Goal: Information Seeking & Learning: Learn about a topic

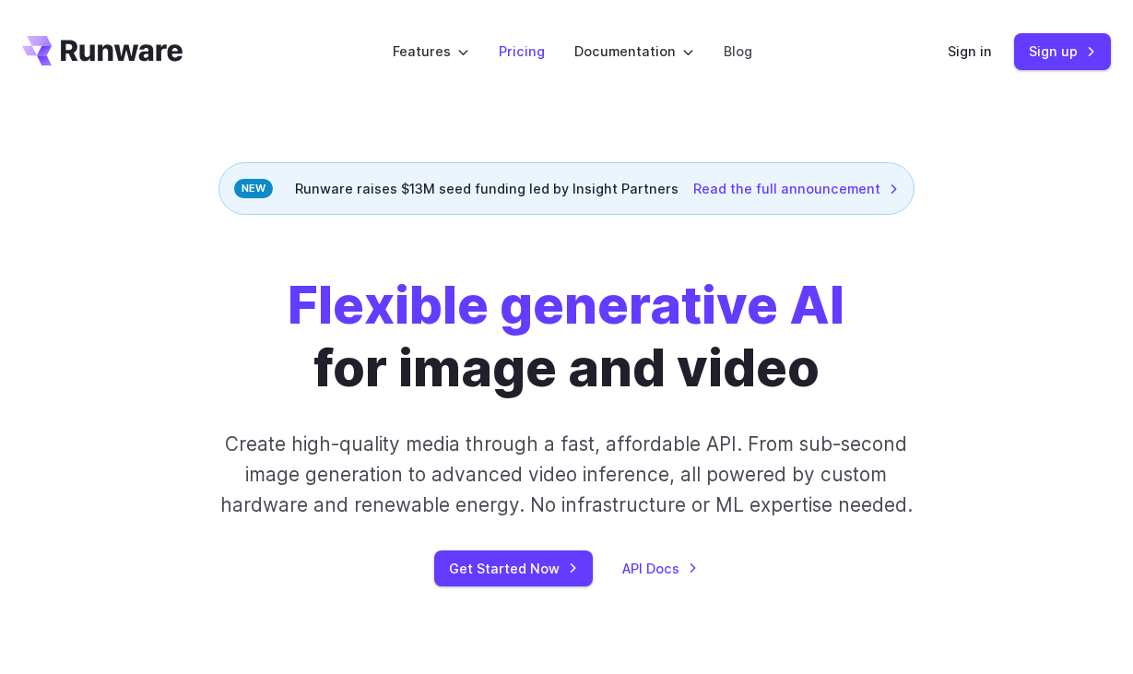
click at [519, 53] on link "Pricing" at bounding box center [522, 51] width 46 height 21
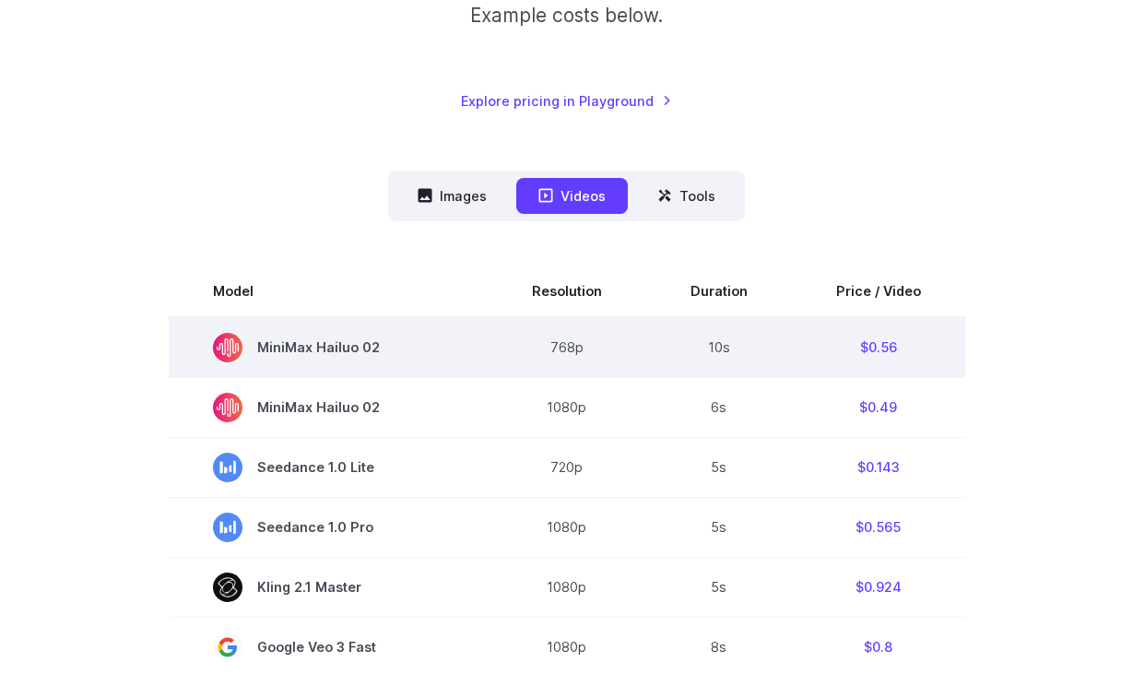
scroll to position [367, 0]
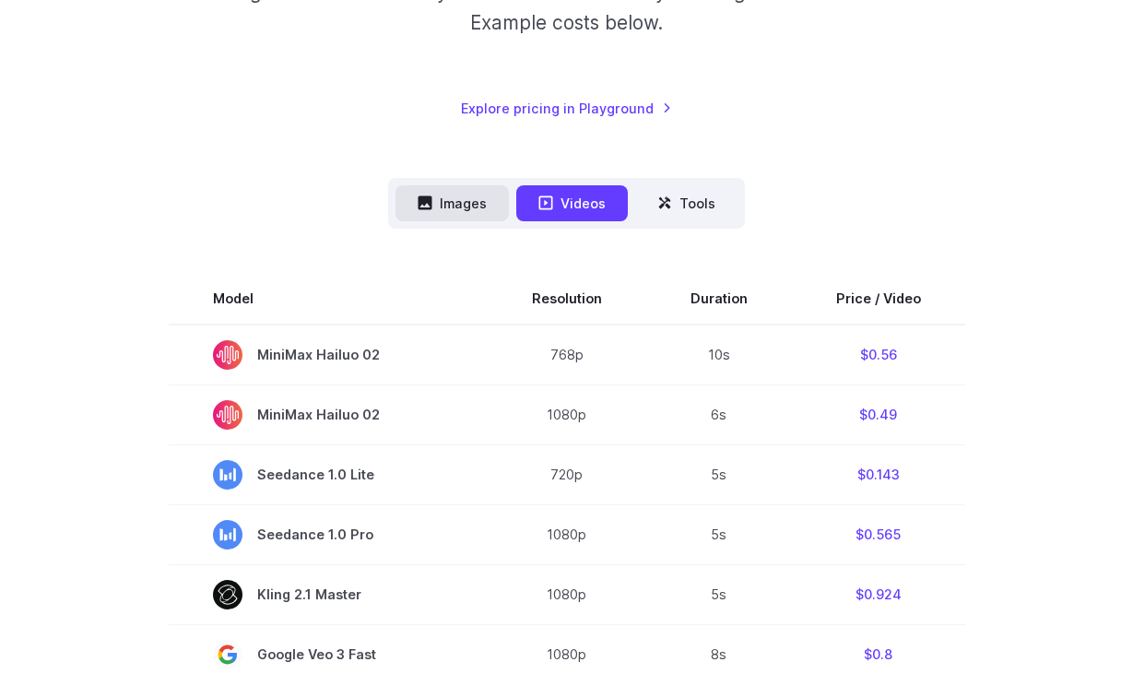
click at [480, 204] on button "Images" at bounding box center [452, 203] width 113 height 36
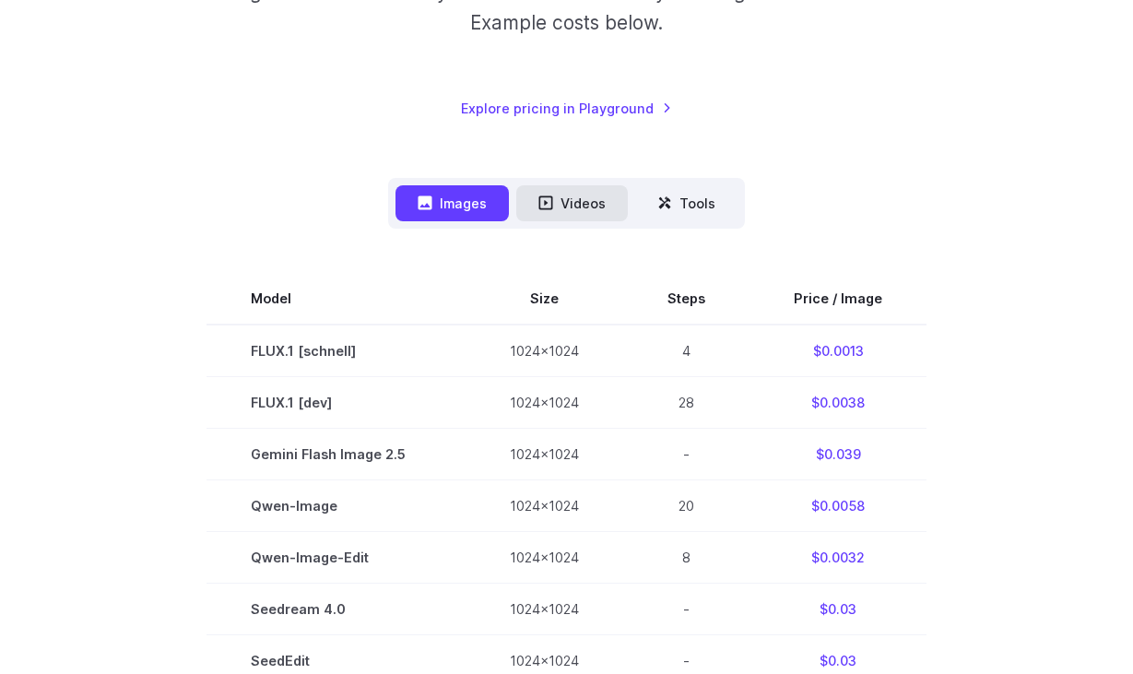
click at [567, 205] on button "Videos" at bounding box center [572, 203] width 112 height 36
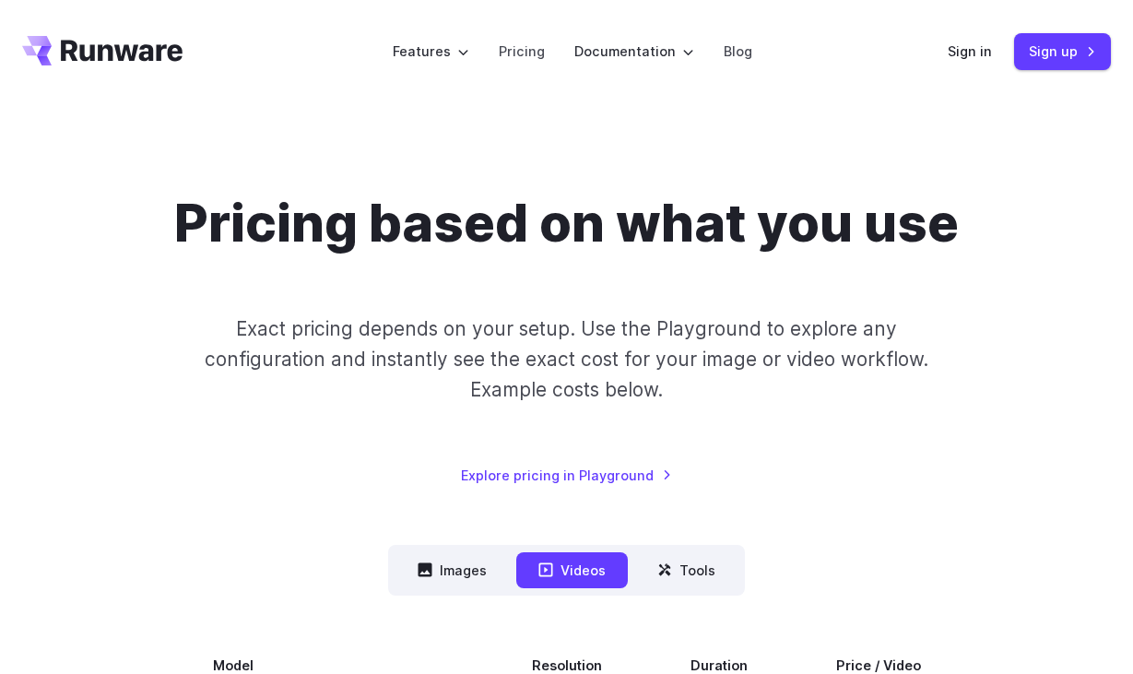
scroll to position [0, 0]
click at [360, 412] on div "Pricing based on what you use Exact pricing depends on your setup. Use the Play…" at bounding box center [566, 339] width 1089 height 294
click at [532, 53] on link "Pricing" at bounding box center [522, 51] width 46 height 21
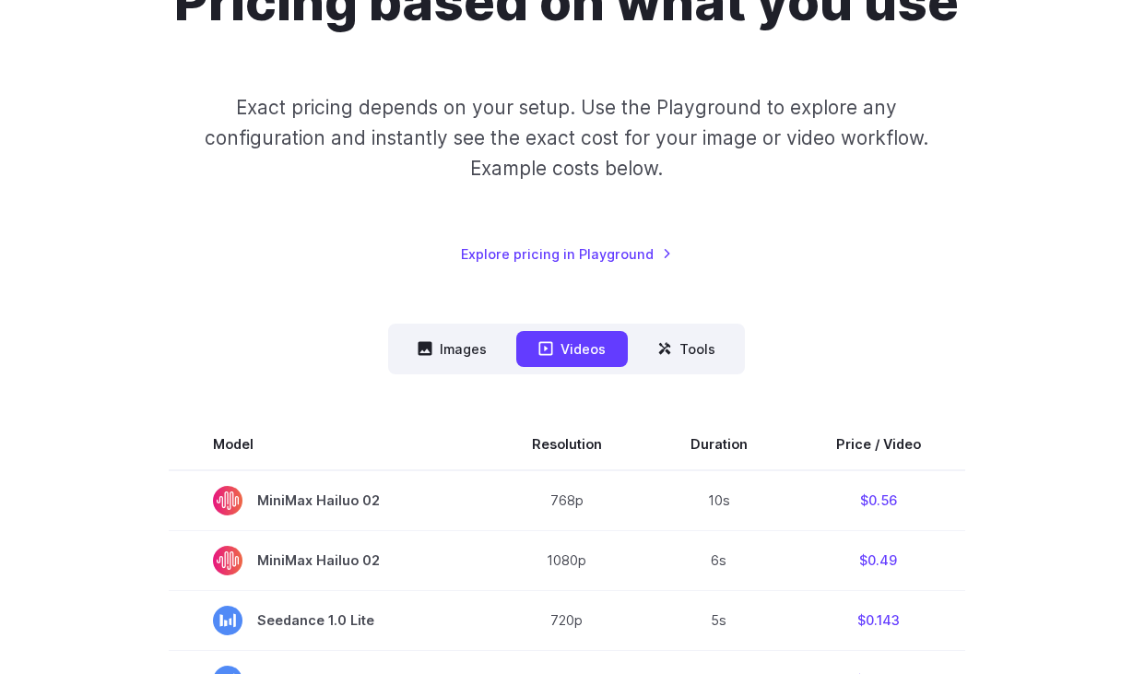
scroll to position [255, 0]
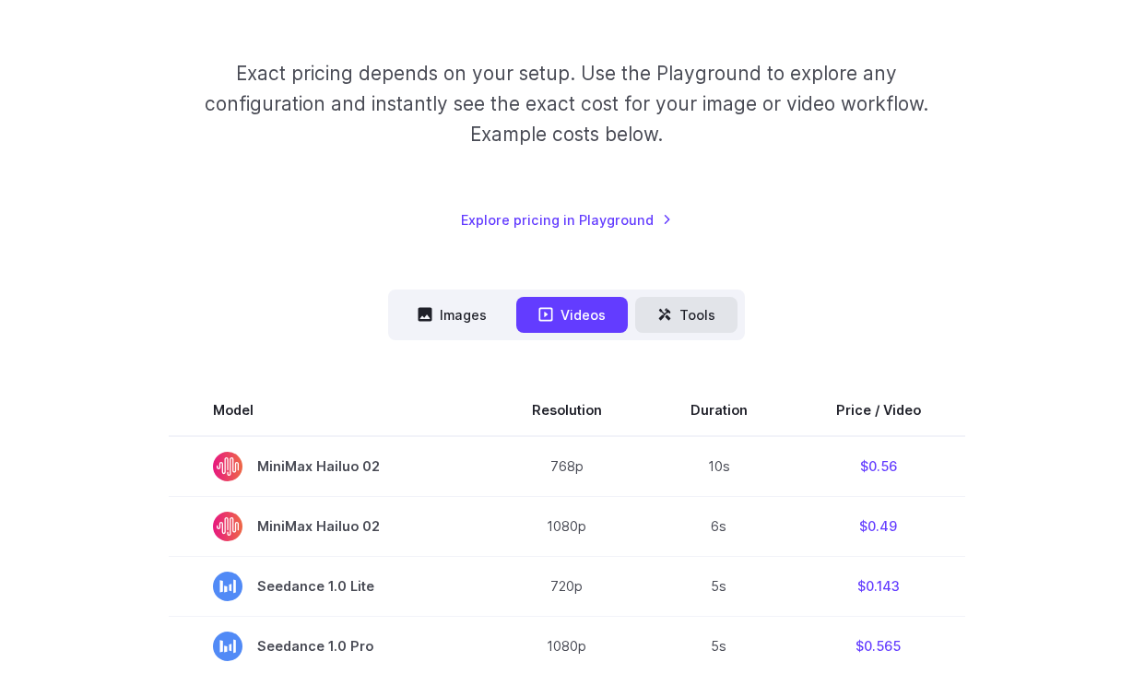
click at [694, 323] on button "Tools" at bounding box center [686, 315] width 102 height 36
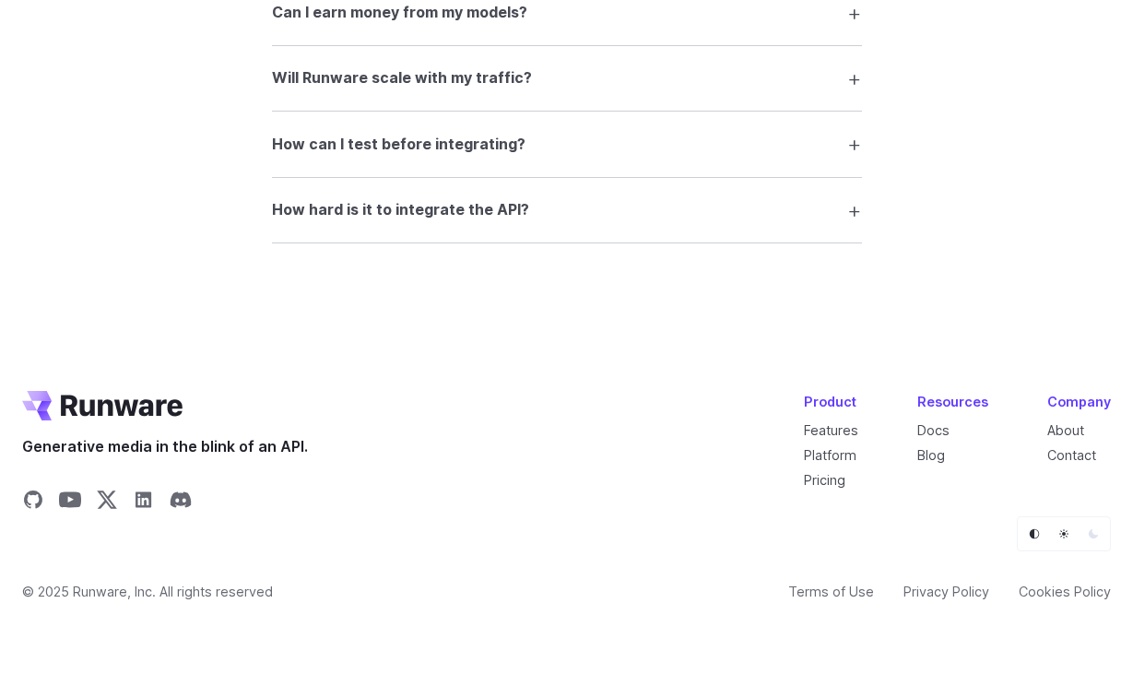
scroll to position [2843, 0]
click at [845, 424] on link "Features" at bounding box center [831, 431] width 54 height 16
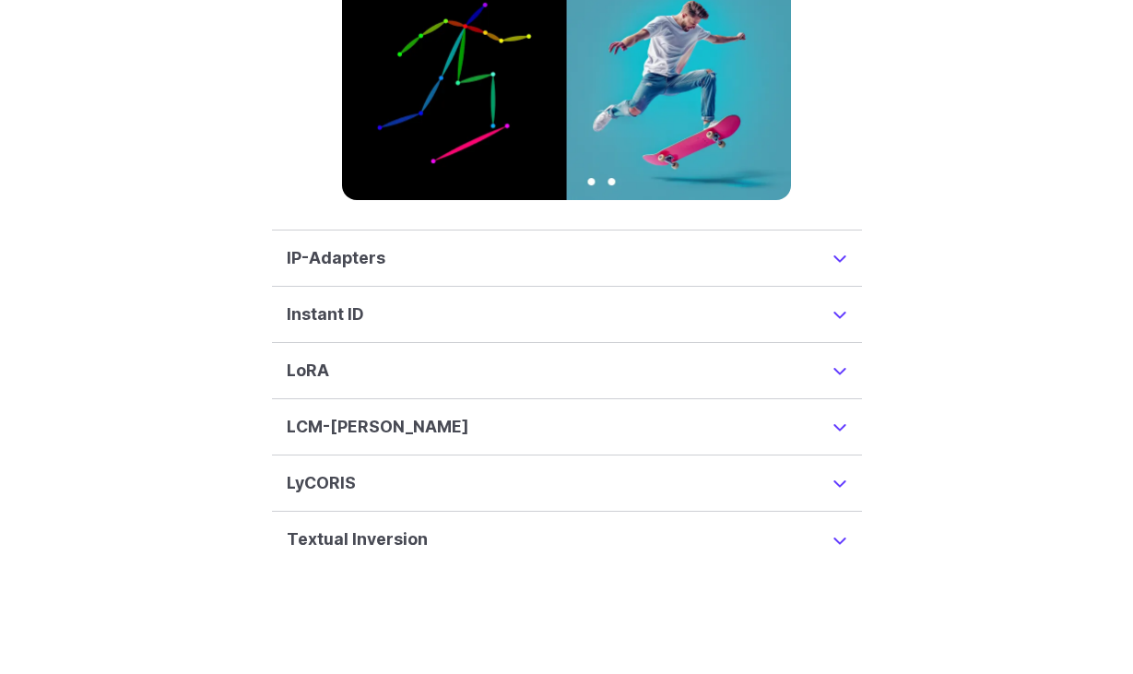
scroll to position [4600, 0]
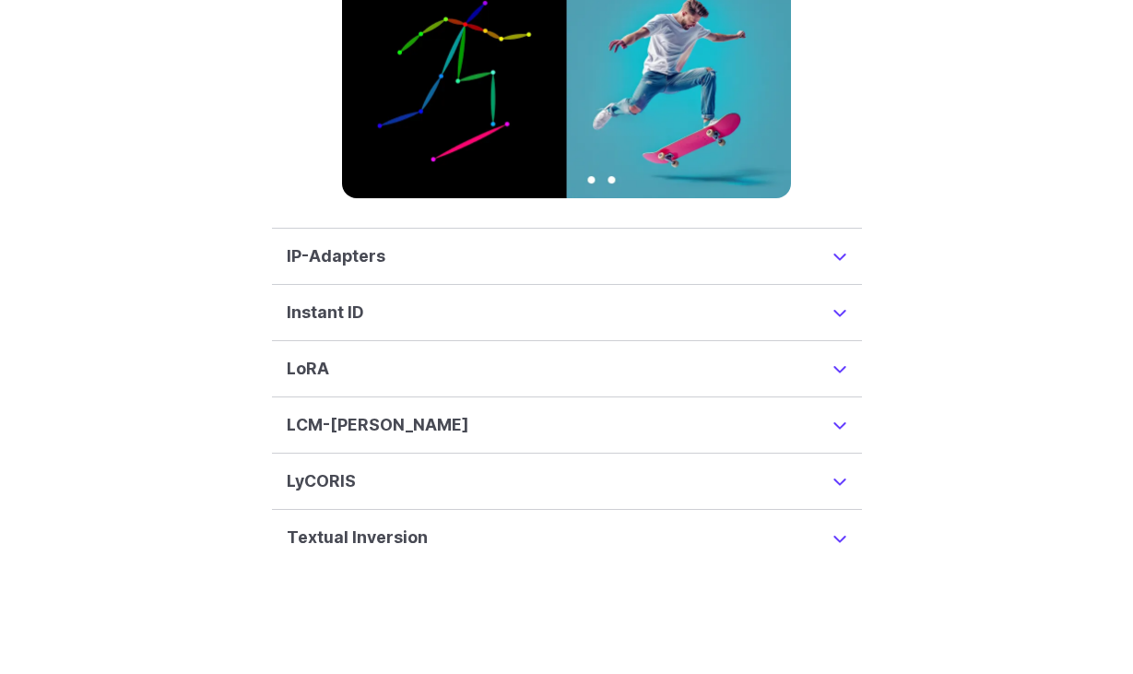
click at [567, 300] on summary "Instant ID" at bounding box center [567, 313] width 561 height 26
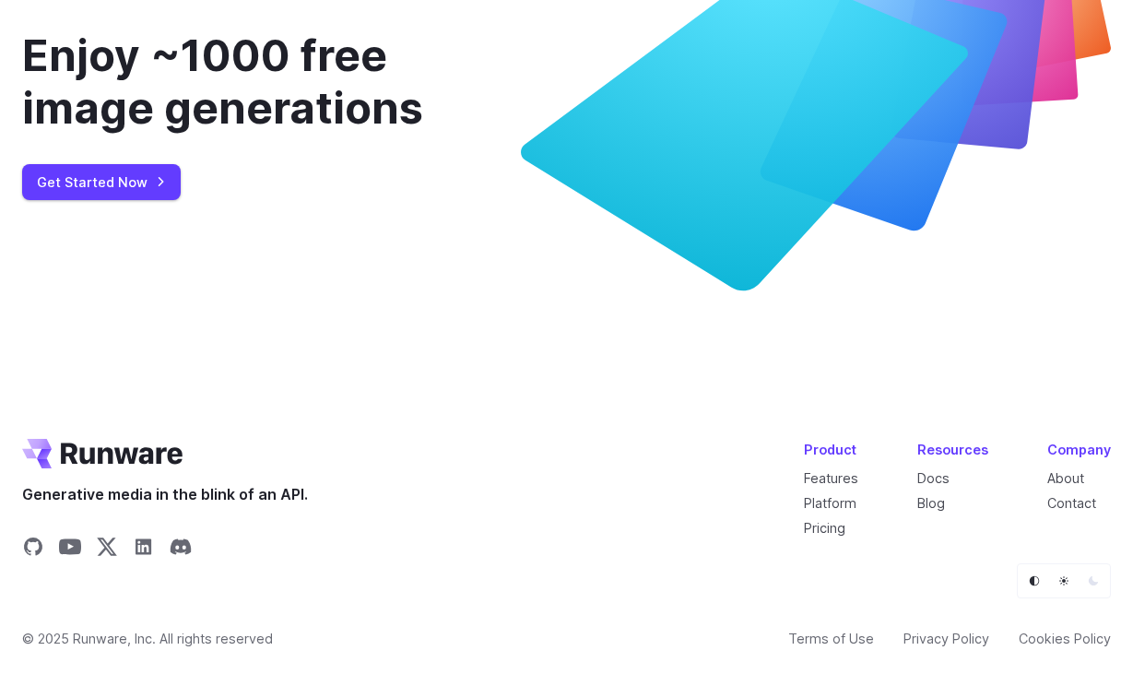
scroll to position [7532, 0]
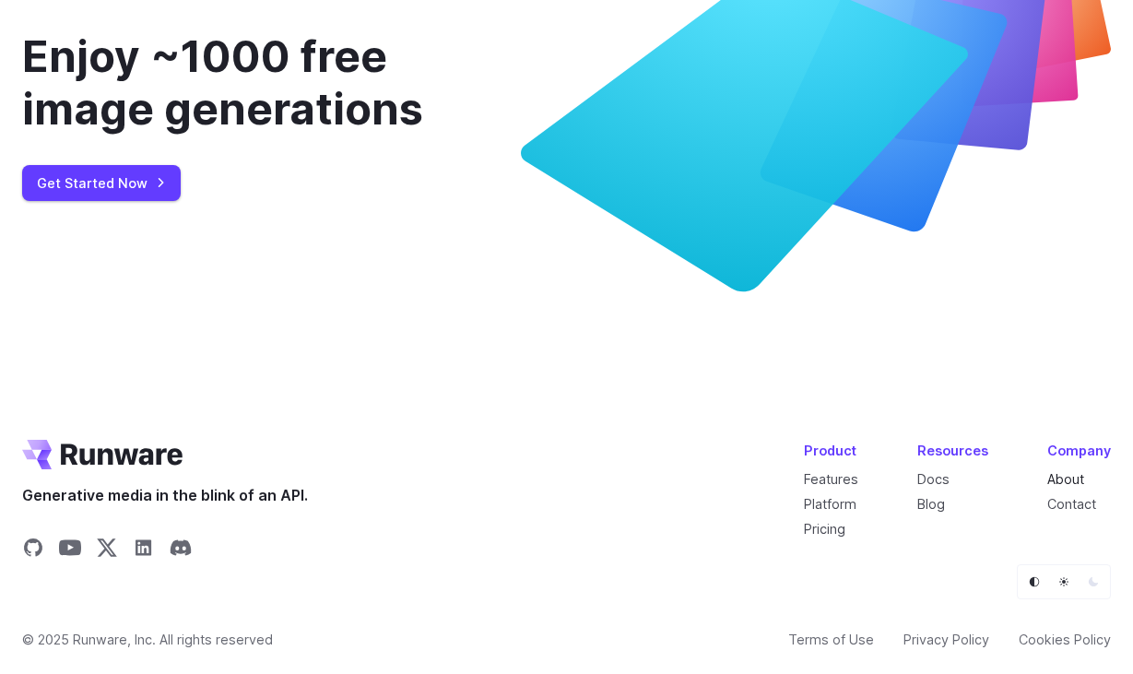
click at [1073, 471] on link "About" at bounding box center [1066, 479] width 37 height 16
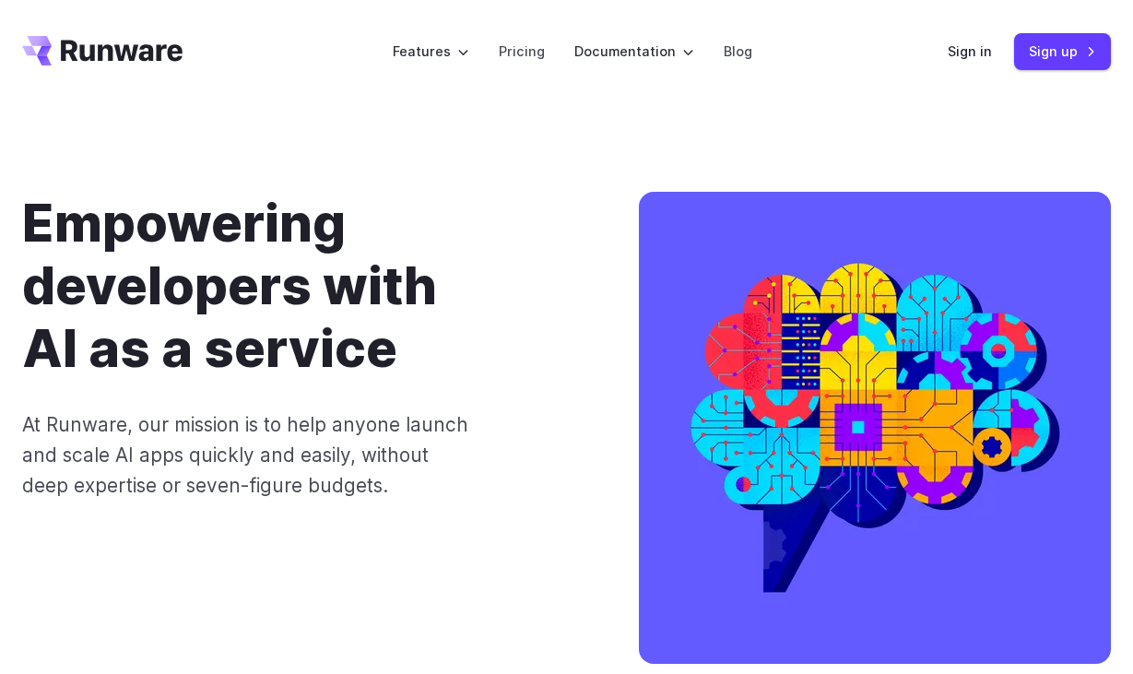
click at [143, 51] on icon "Go to /" at bounding box center [102, 51] width 160 height 30
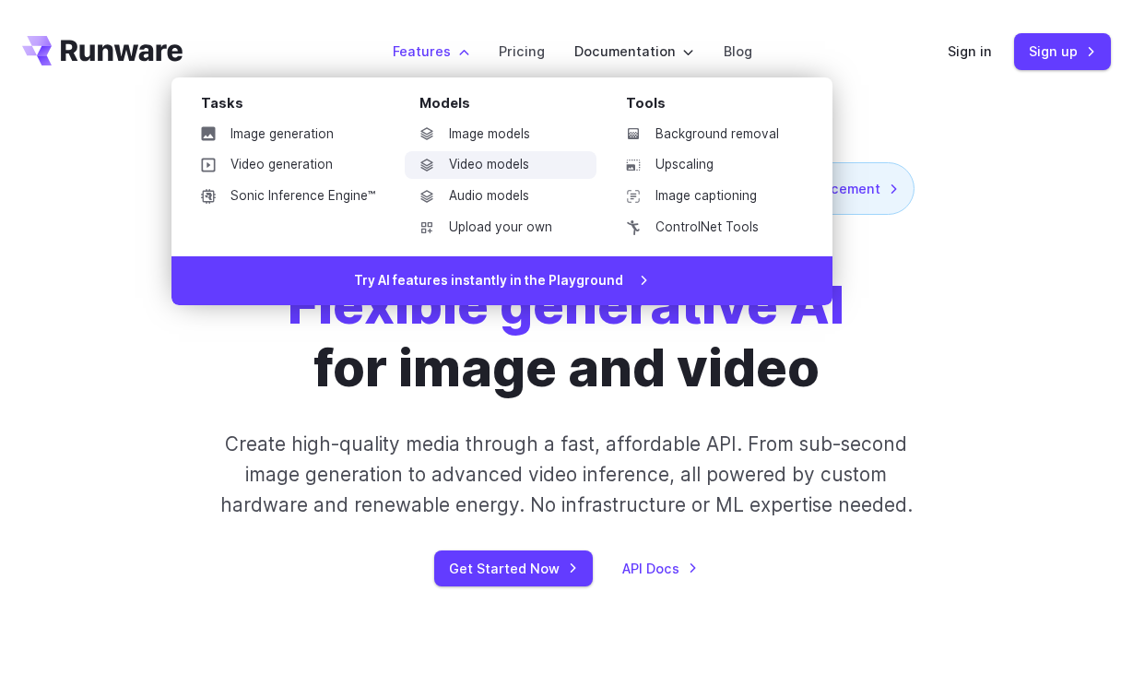
click at [478, 160] on link "Video models" at bounding box center [501, 165] width 192 height 28
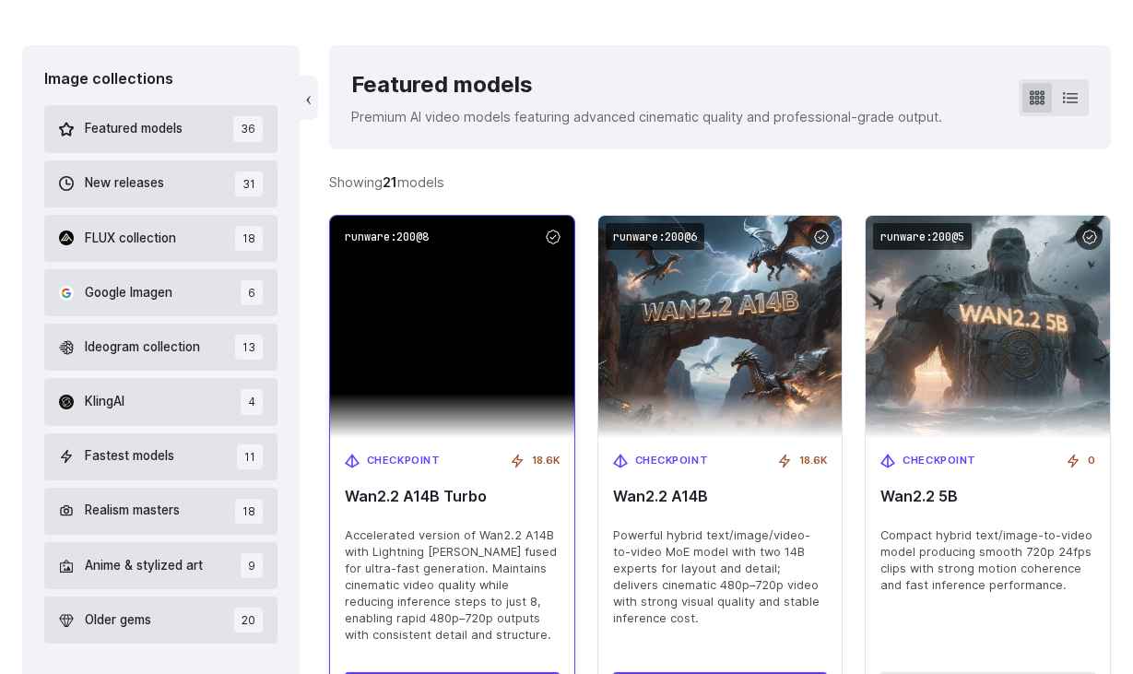
scroll to position [517, 0]
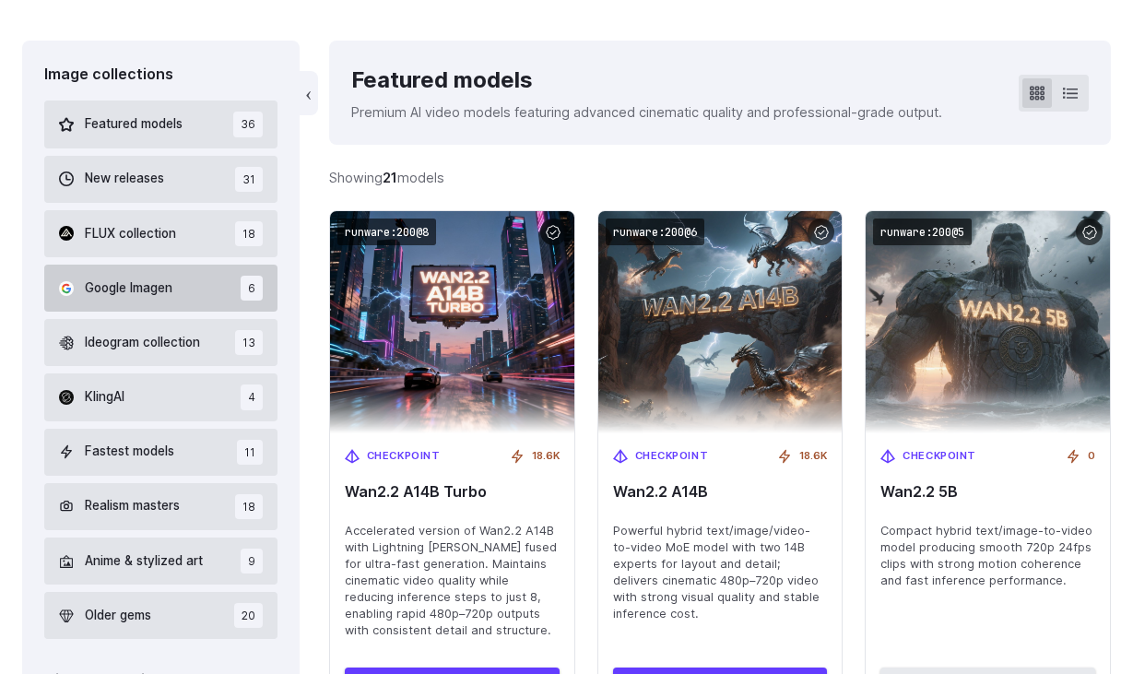
click at [225, 286] on button "Google Imagen 6" at bounding box center [160, 288] width 233 height 47
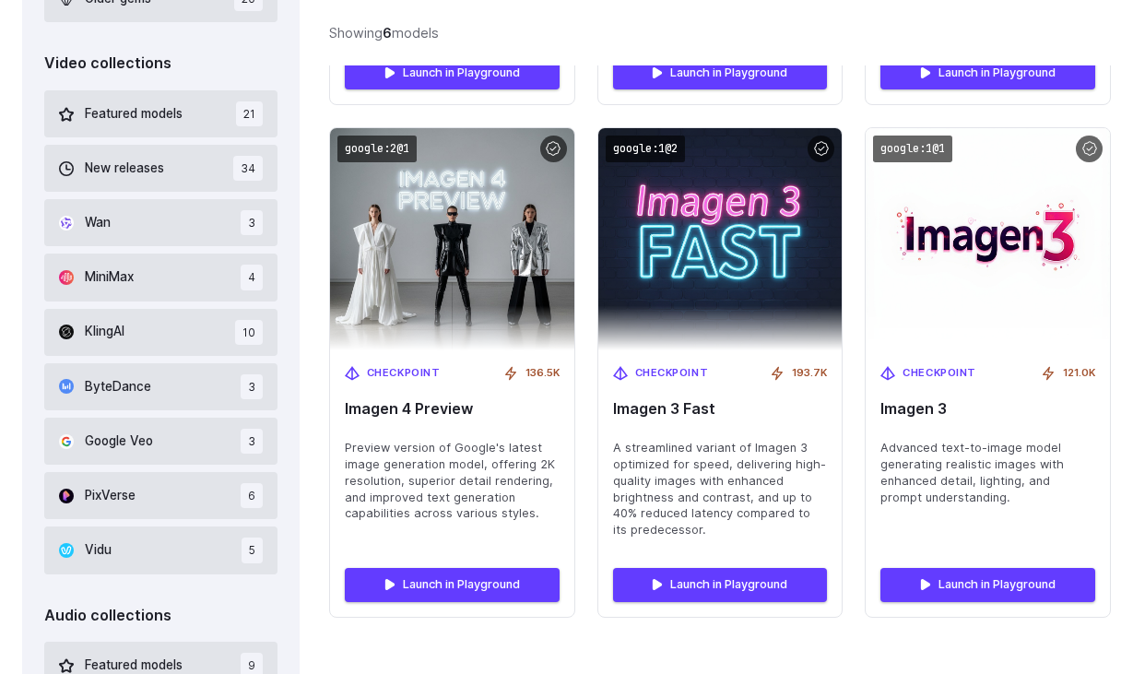
scroll to position [1139, 0]
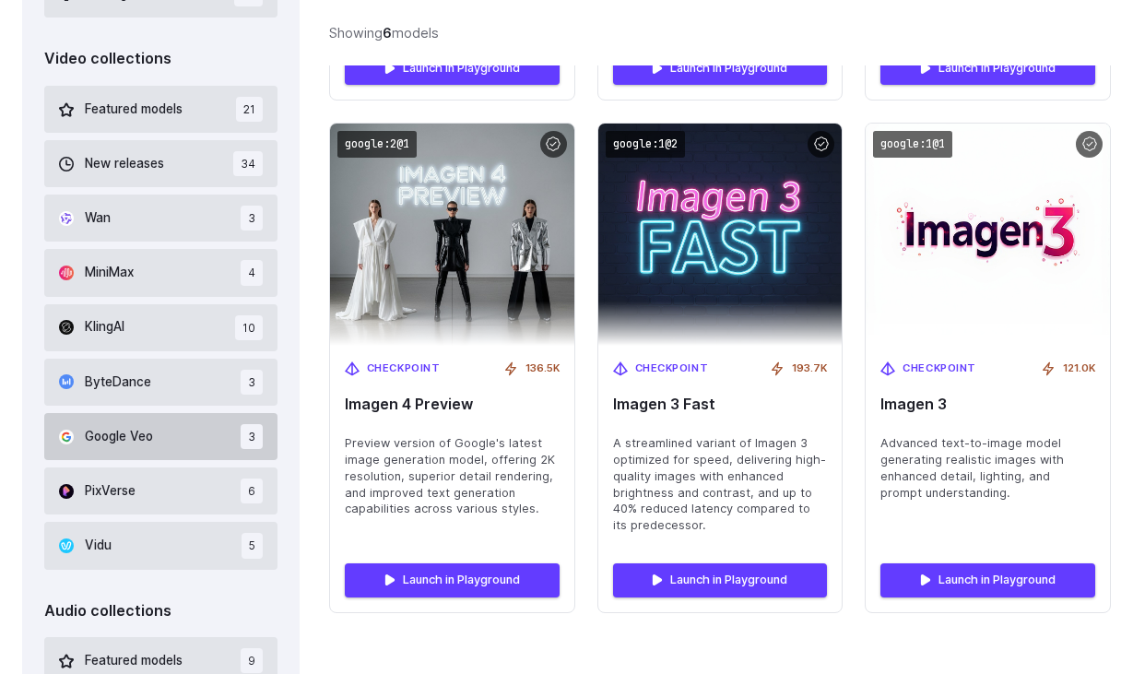
click at [195, 433] on button "Google Veo 3" at bounding box center [160, 436] width 233 height 47
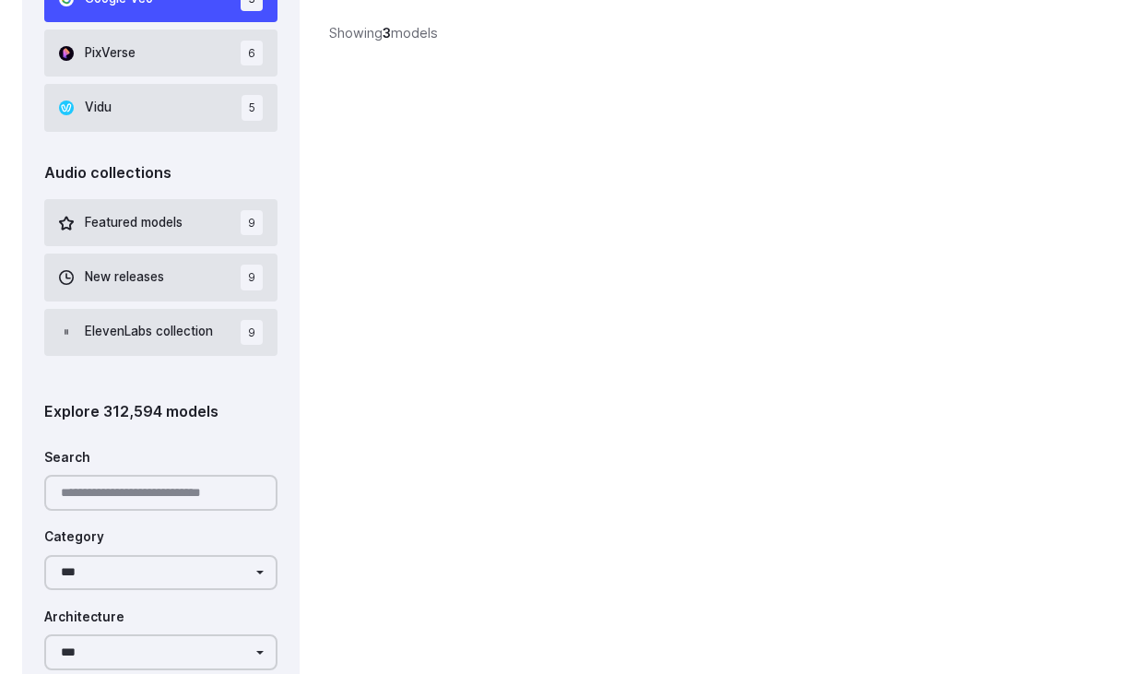
scroll to position [1578, 0]
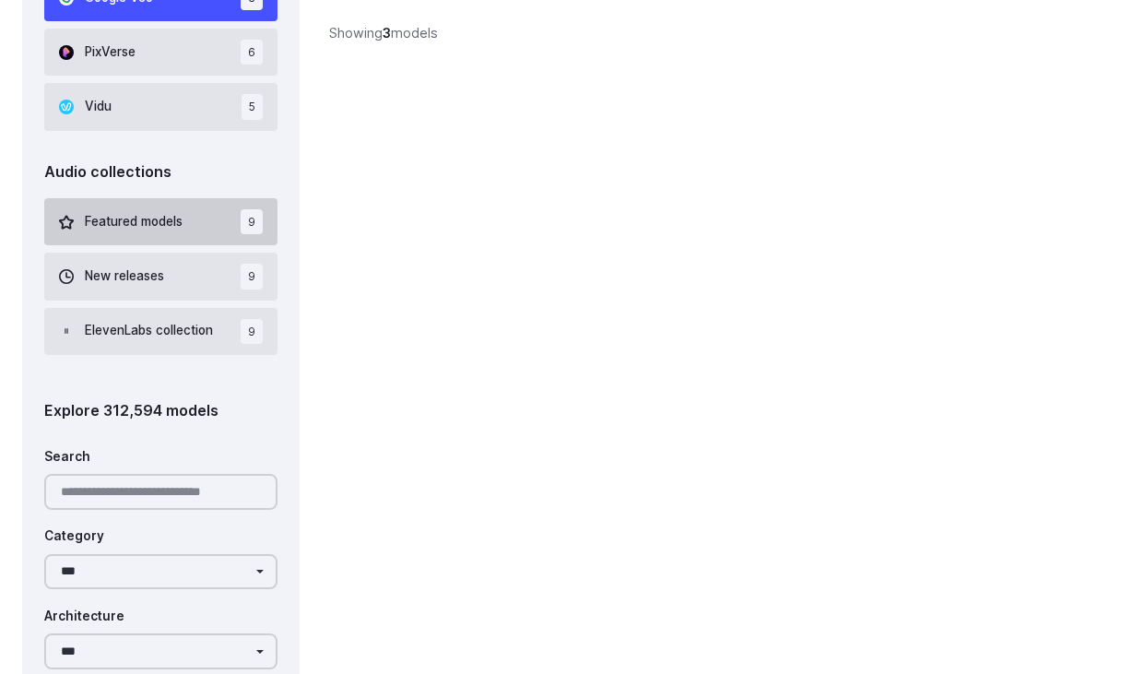
click at [182, 219] on span "Featured models" at bounding box center [134, 222] width 98 height 20
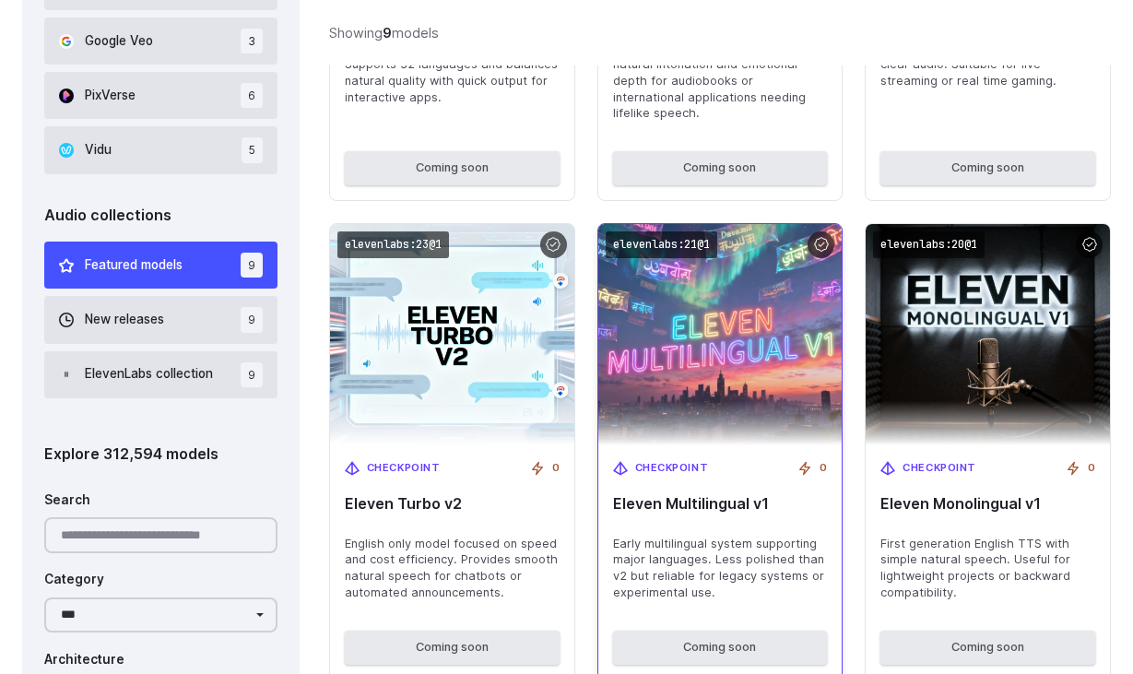
scroll to position [1580, 0]
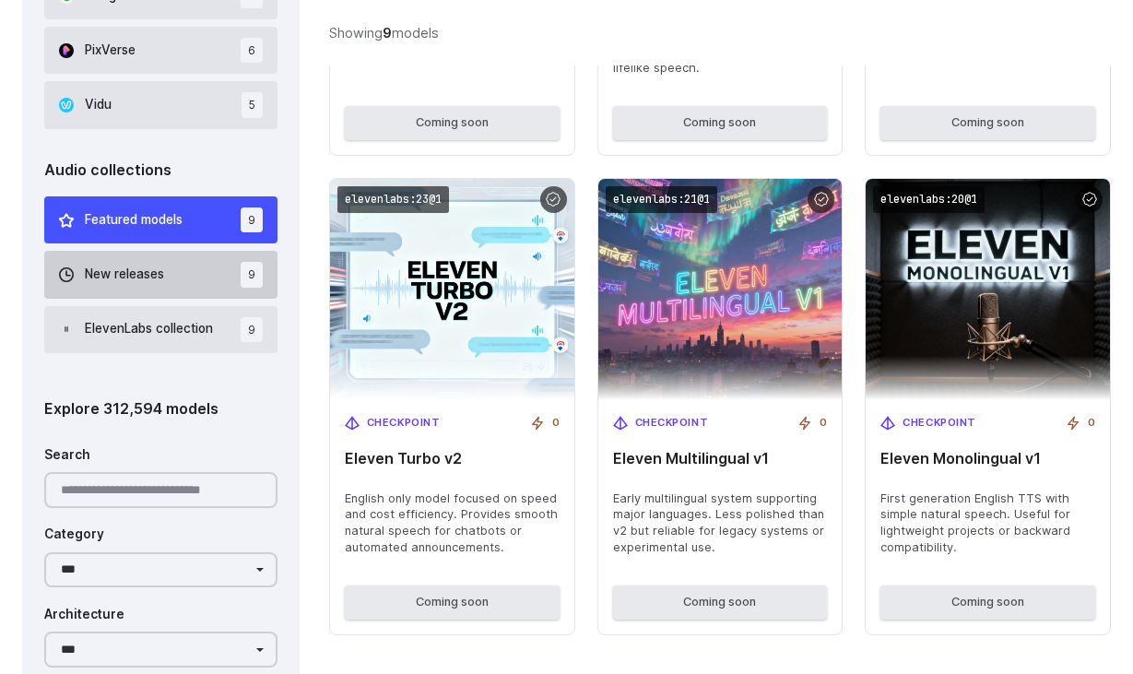
click at [172, 277] on button "New releases 9" at bounding box center [160, 274] width 233 height 47
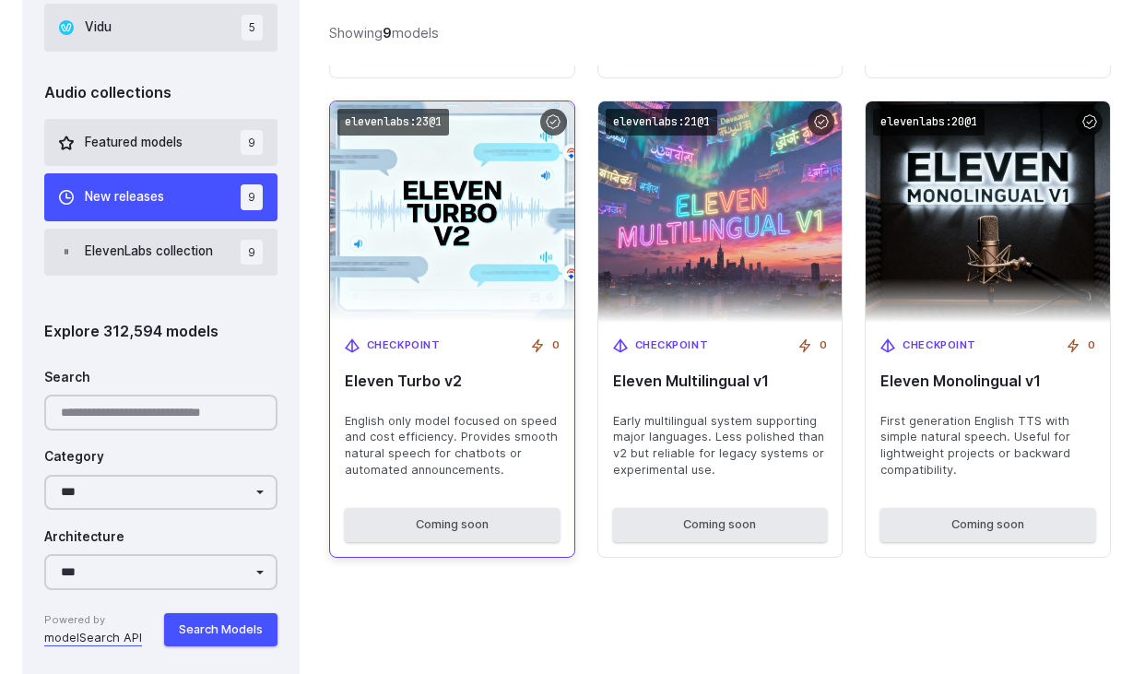
scroll to position [1664, 0]
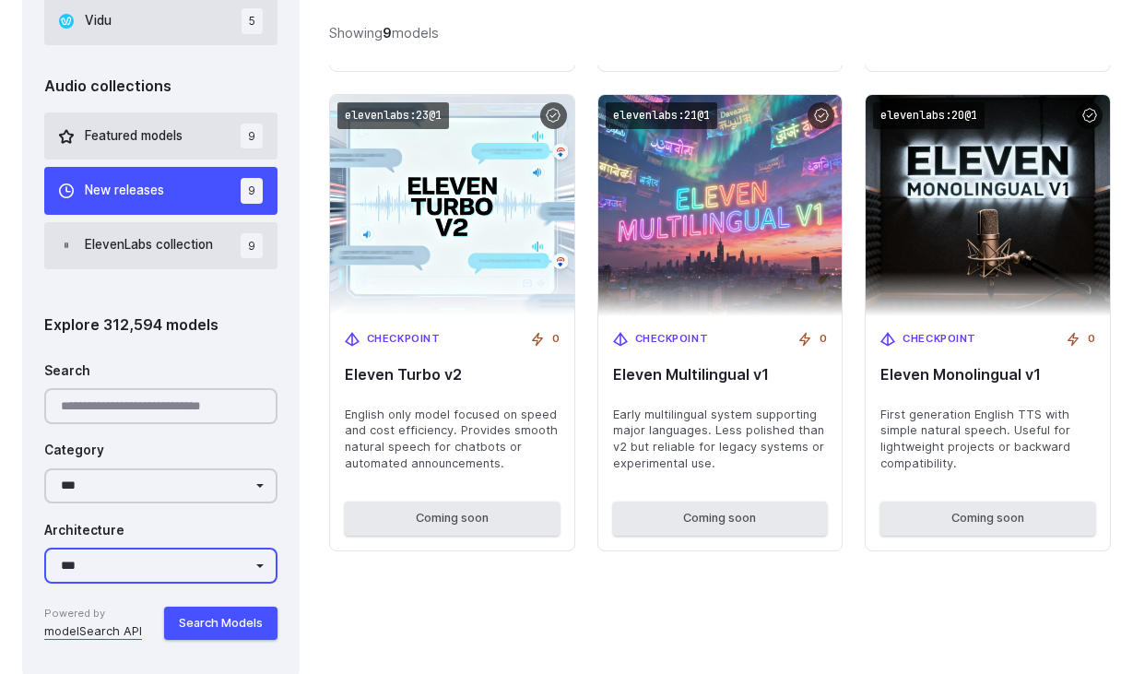
select select "**********"
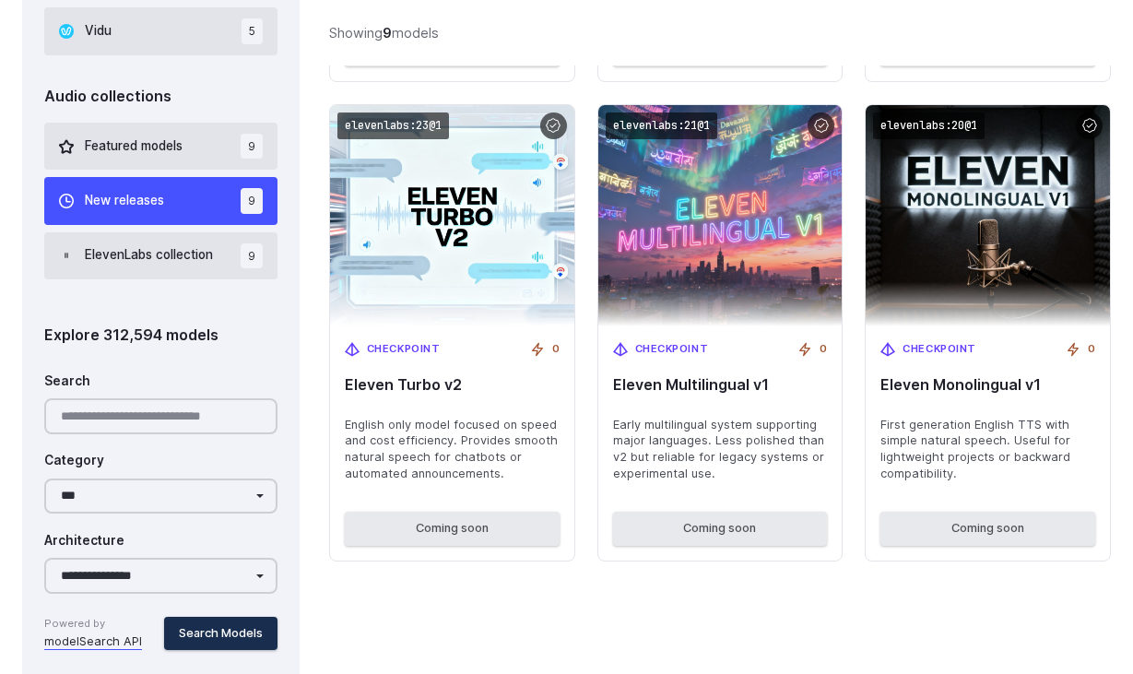
click at [211, 619] on button "Search Models" at bounding box center [220, 633] width 113 height 33
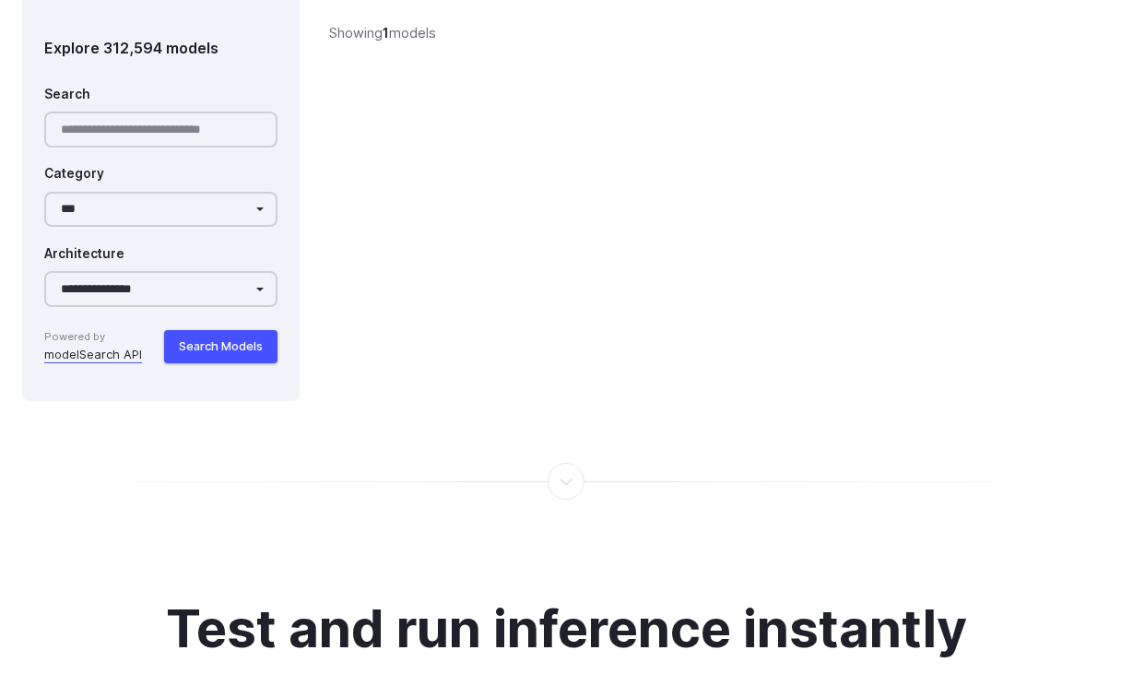
scroll to position [1908, 0]
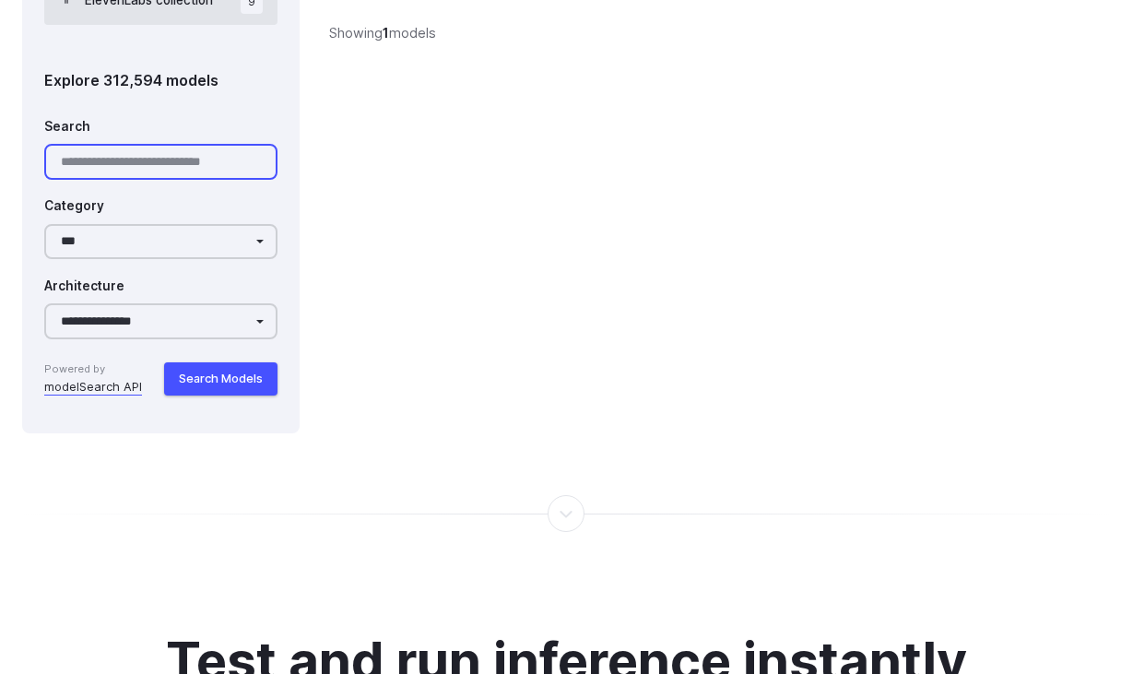
click at [156, 160] on input "Search" at bounding box center [160, 162] width 233 height 36
paste input "**********"
type input "**********"
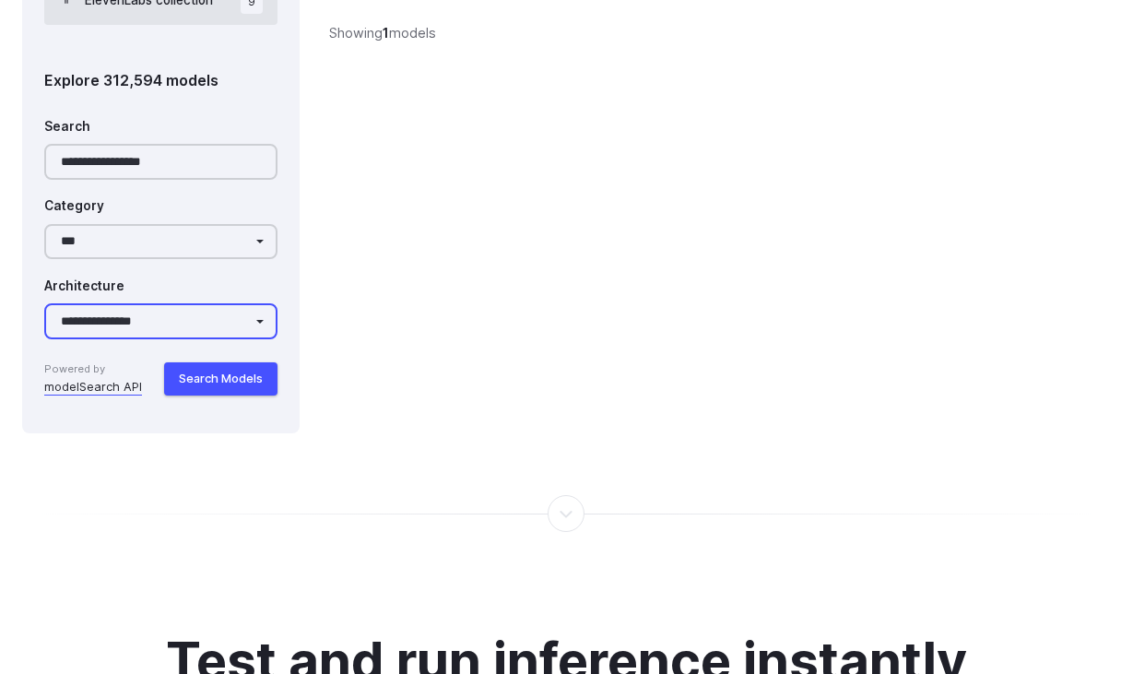
click at [223, 312] on select "**********" at bounding box center [160, 321] width 233 height 36
select select "Architecture"
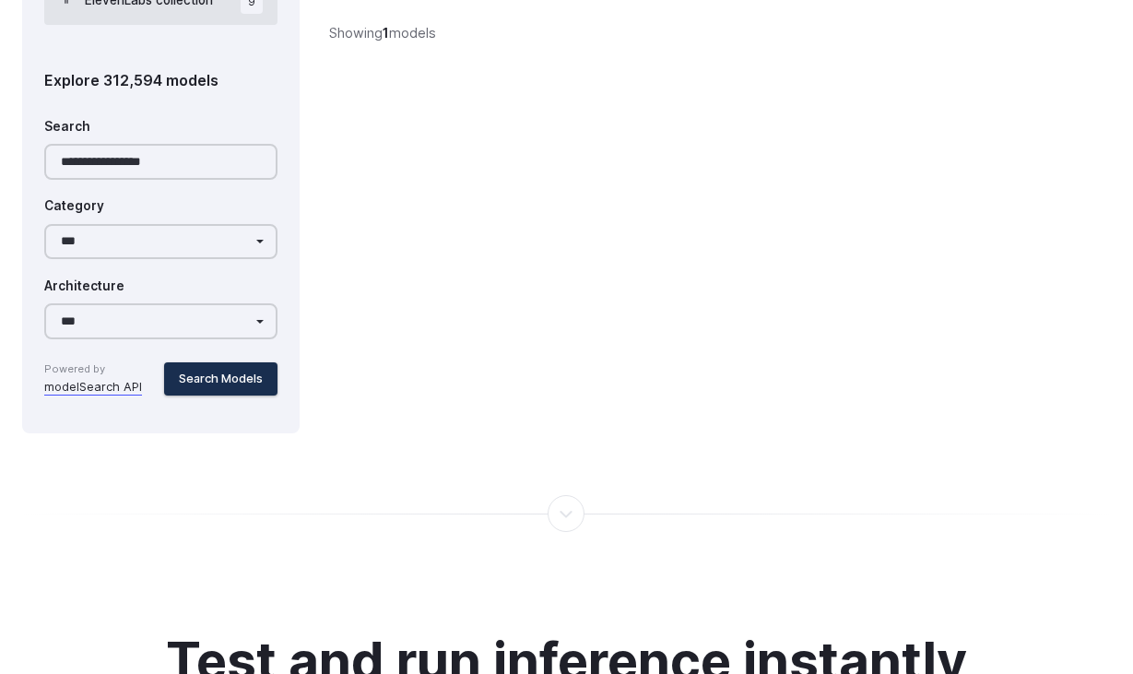
click at [233, 372] on button "Search Models" at bounding box center [220, 378] width 113 height 33
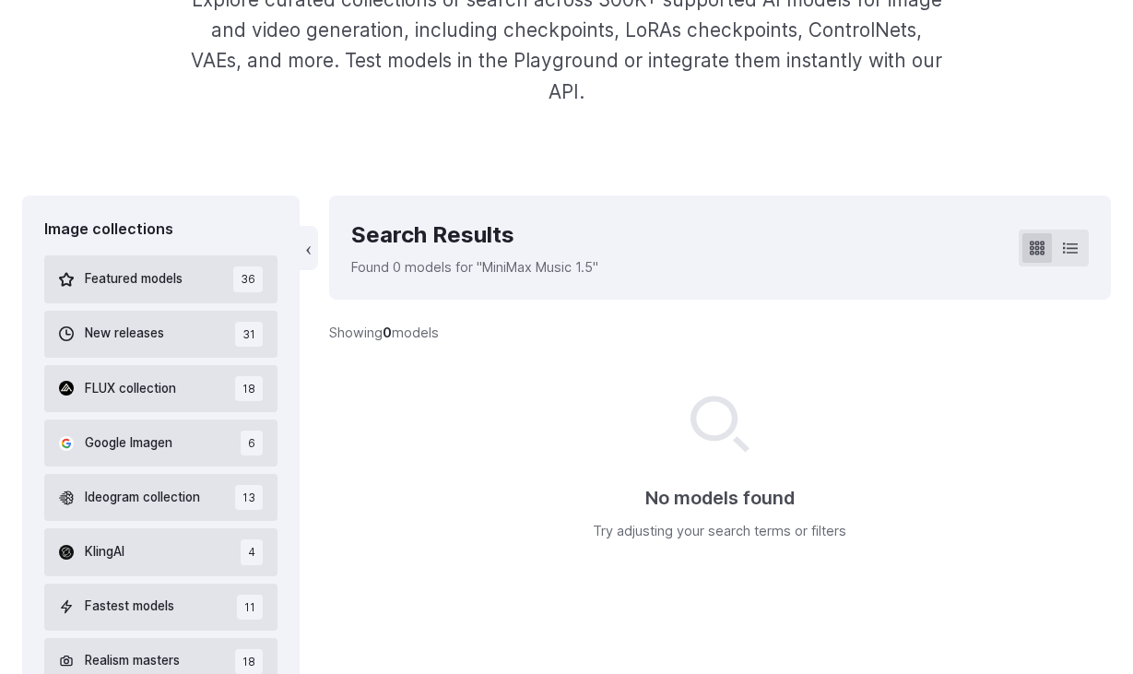
scroll to position [364, 0]
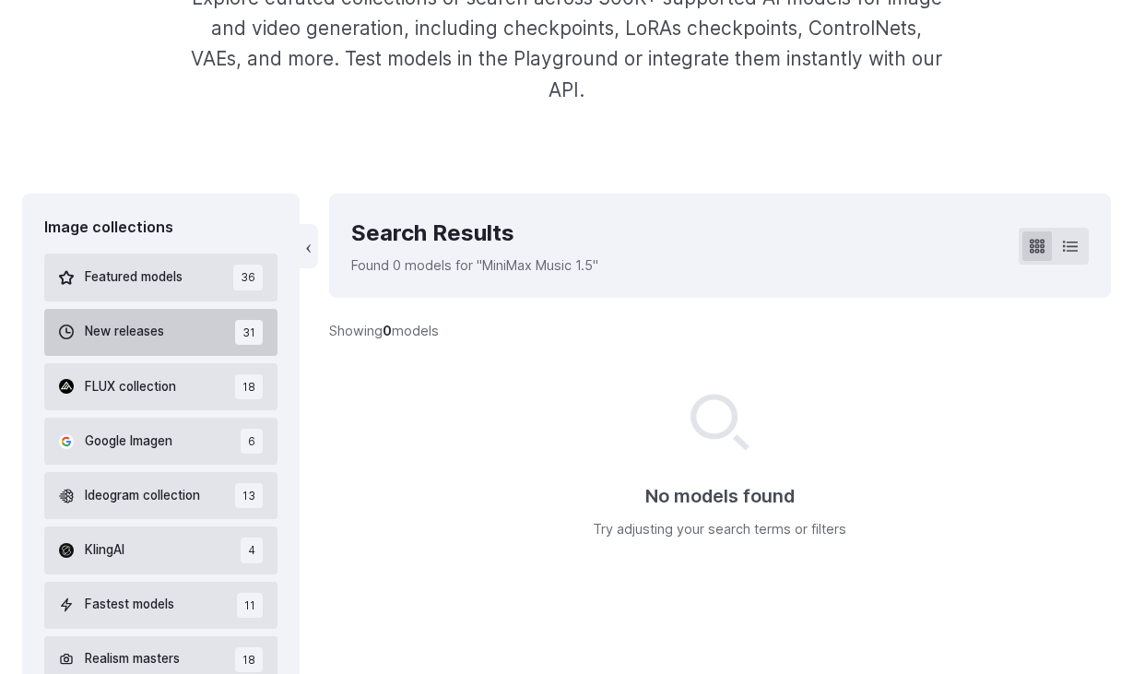
click at [170, 342] on button "New releases 31" at bounding box center [160, 332] width 233 height 47
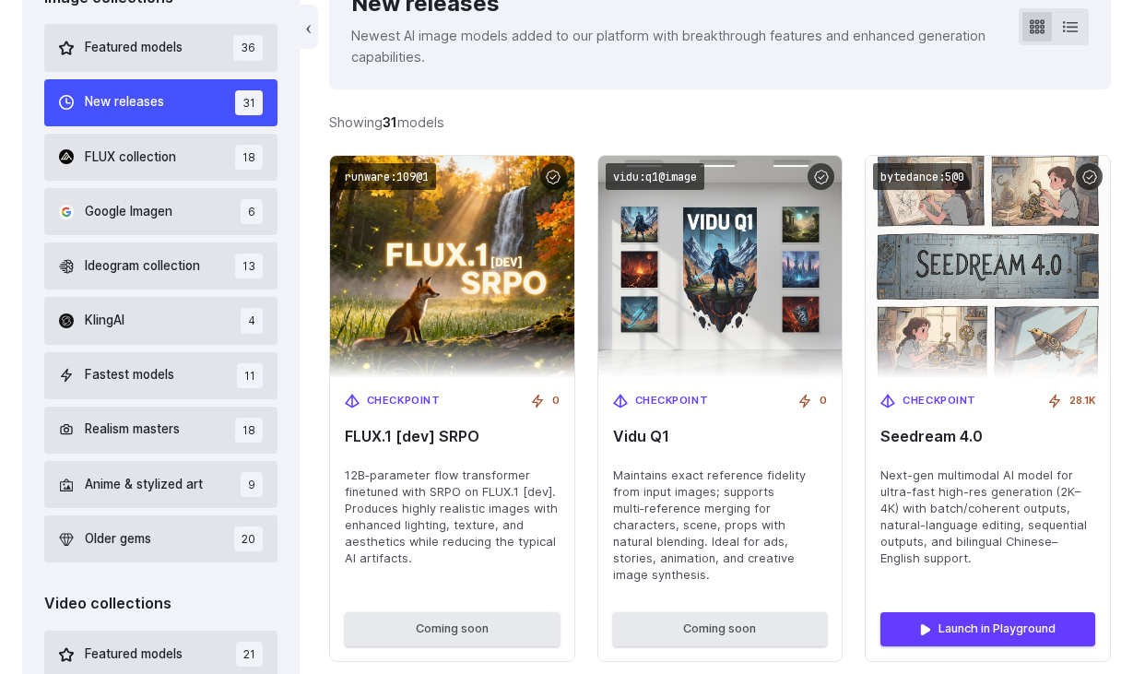
scroll to position [601, 0]
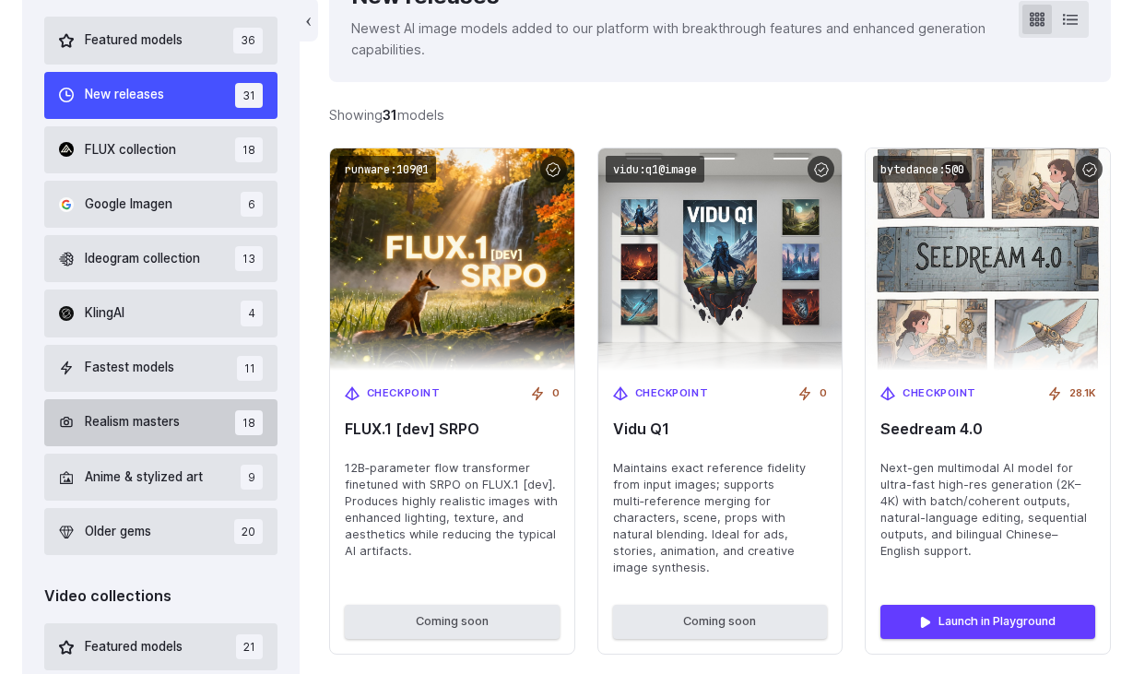
click at [176, 422] on span "Realism masters" at bounding box center [132, 422] width 95 height 20
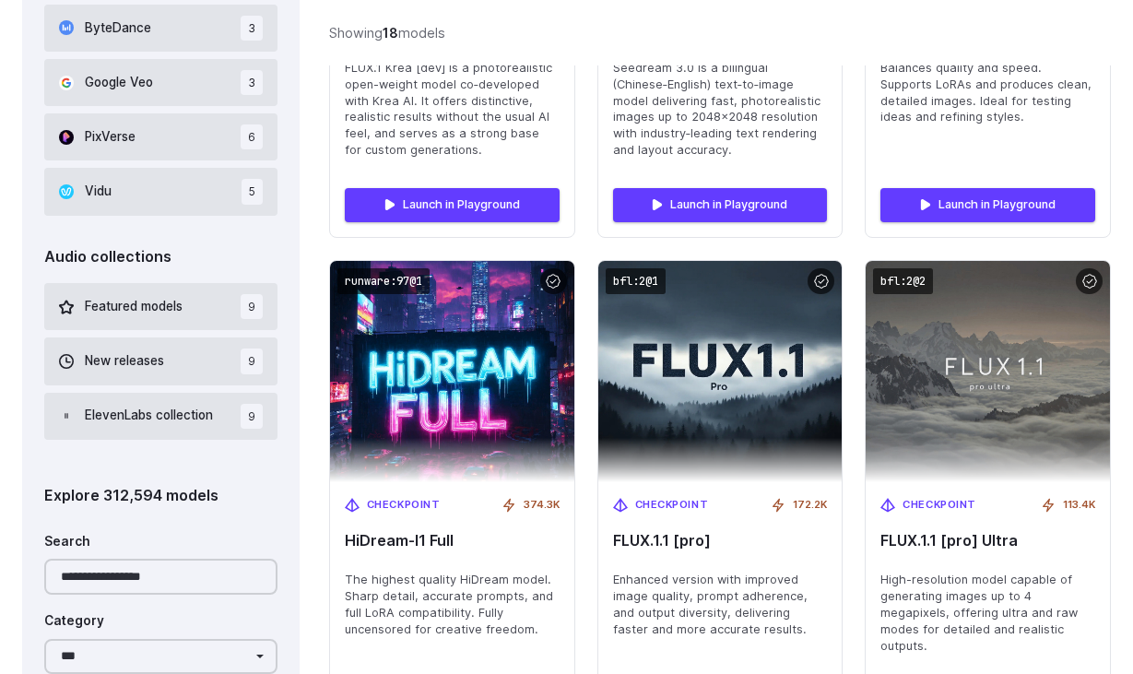
scroll to position [1499, 0]
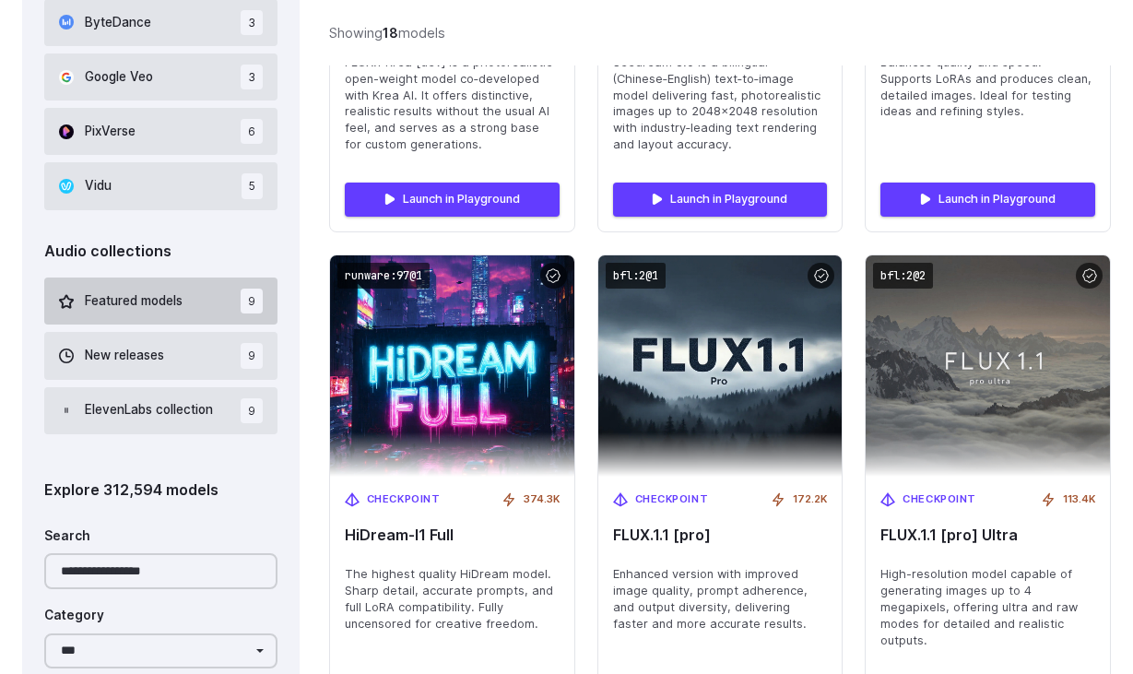
click at [166, 295] on span "Featured models" at bounding box center [134, 301] width 98 height 20
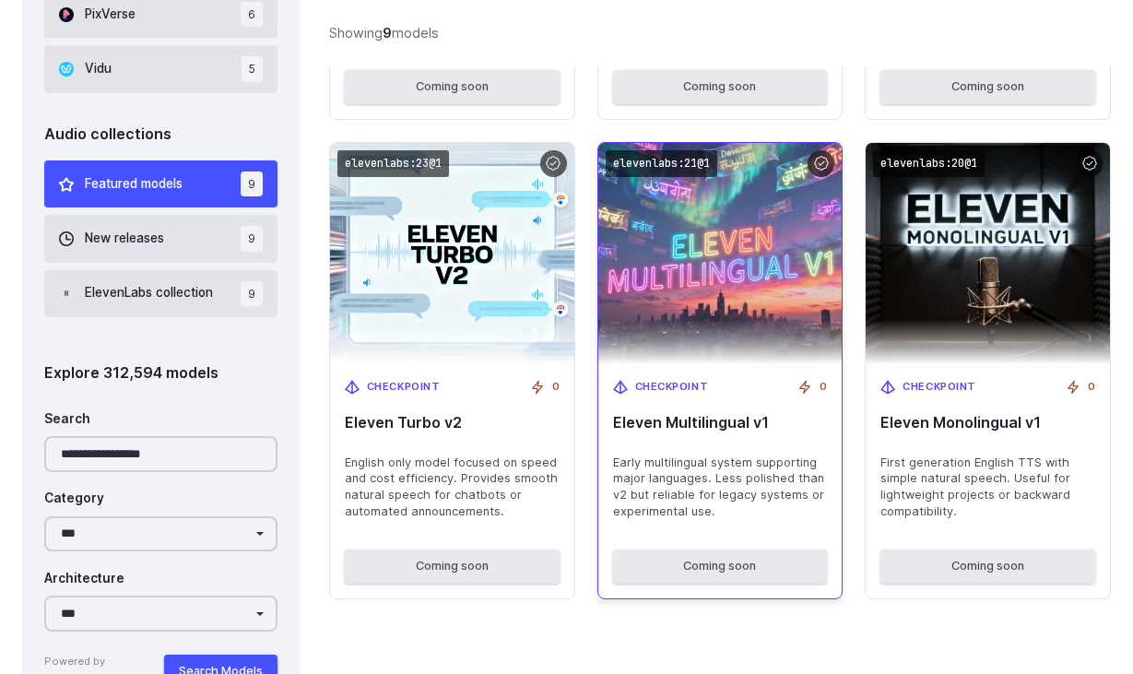
scroll to position [1619, 0]
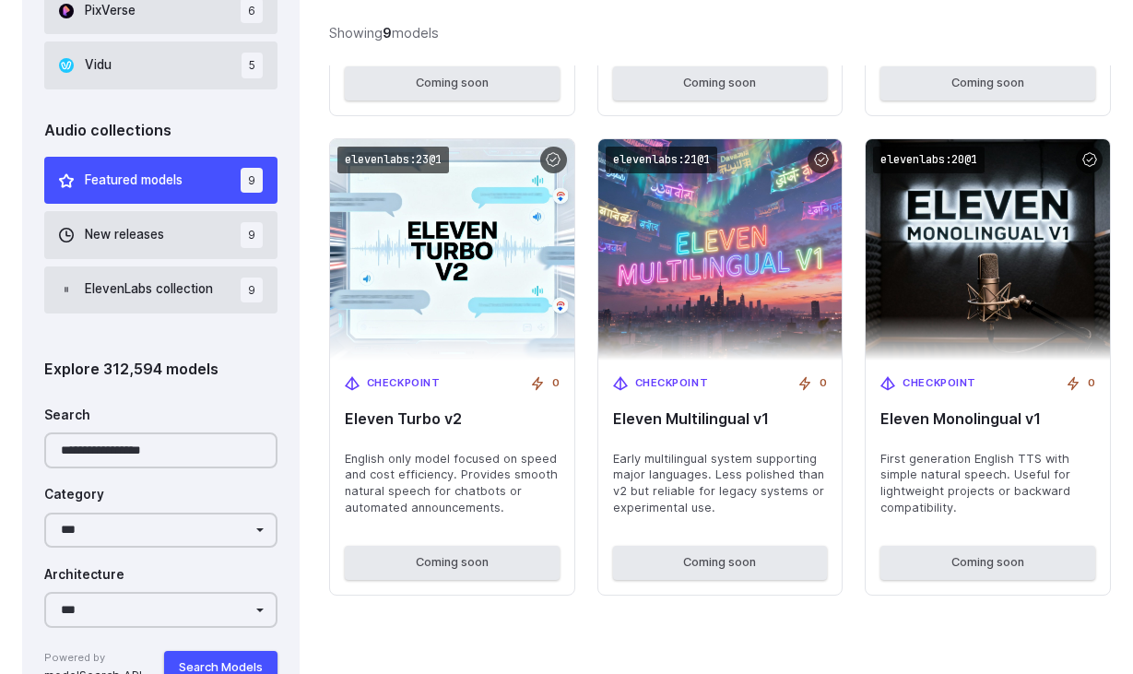
click at [261, 343] on div "**********" at bounding box center [160, 522] width 233 height 358
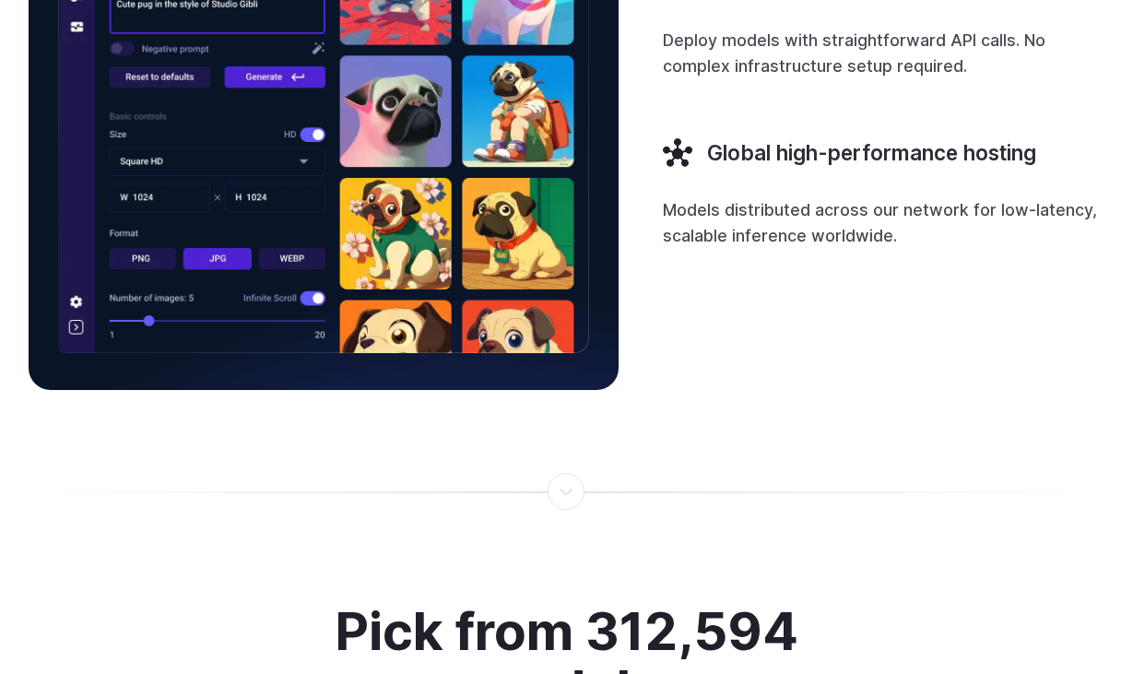
scroll to position [2926, 0]
